Goal: Find specific page/section: Locate item on page

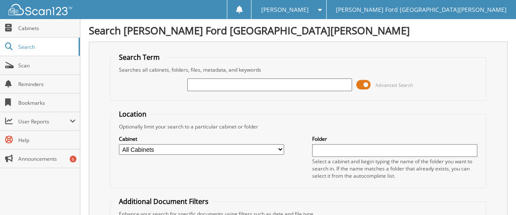
click at [196, 83] on input "text" at bounding box center [269, 85] width 165 height 13
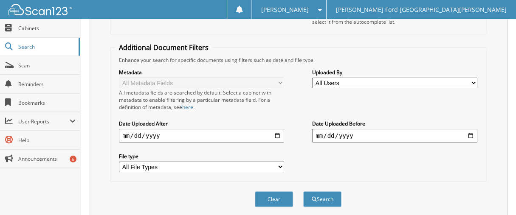
scroll to position [176, 0]
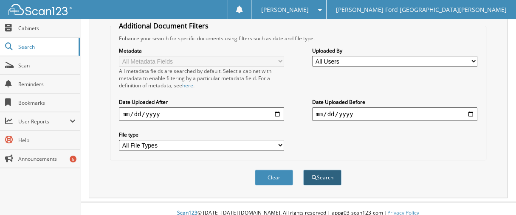
type input "2550876"
click at [323, 170] on button "Search" at bounding box center [322, 178] width 38 height 16
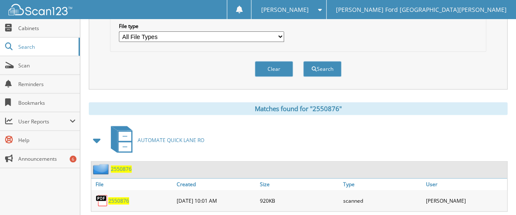
scroll to position [296, 0]
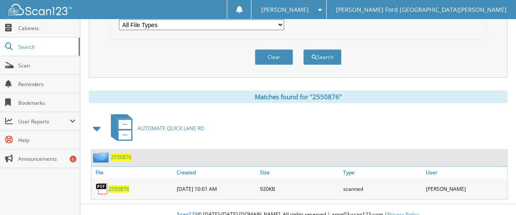
drag, startPoint x: 121, startPoint y: 176, endPoint x: 118, endPoint y: 180, distance: 5.2
click at [119, 181] on div "2550876" at bounding box center [132, 189] width 83 height 17
click at [117, 186] on span "2550876" at bounding box center [118, 189] width 21 height 7
